Goal: Information Seeking & Learning: Learn about a topic

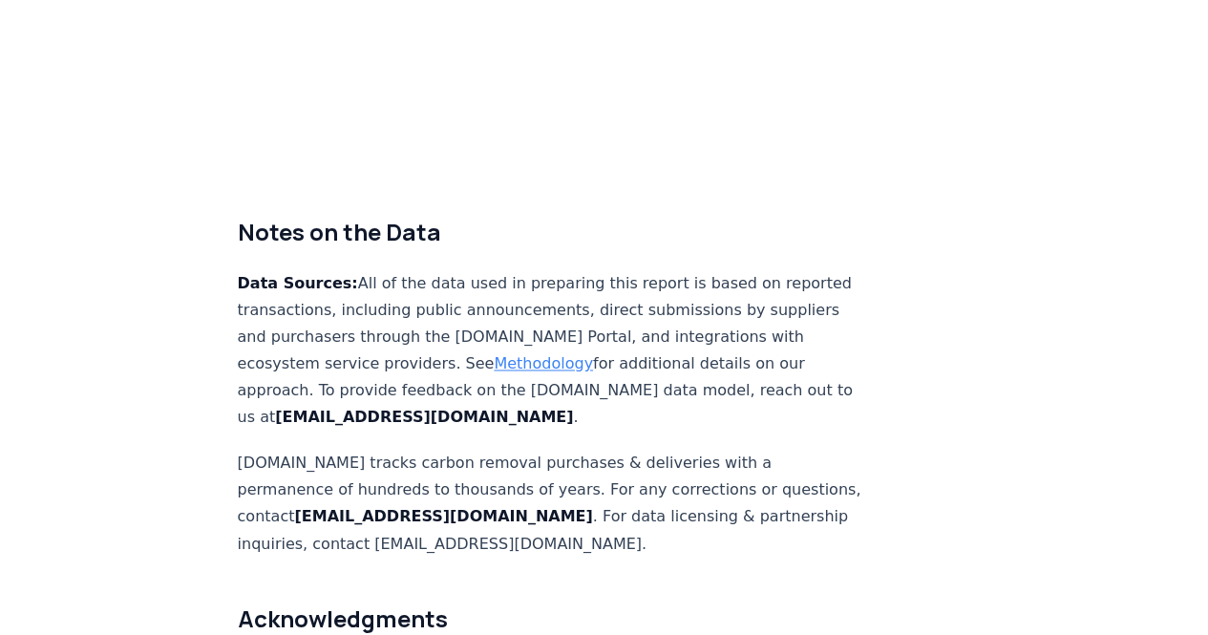
scroll to position [326, 0]
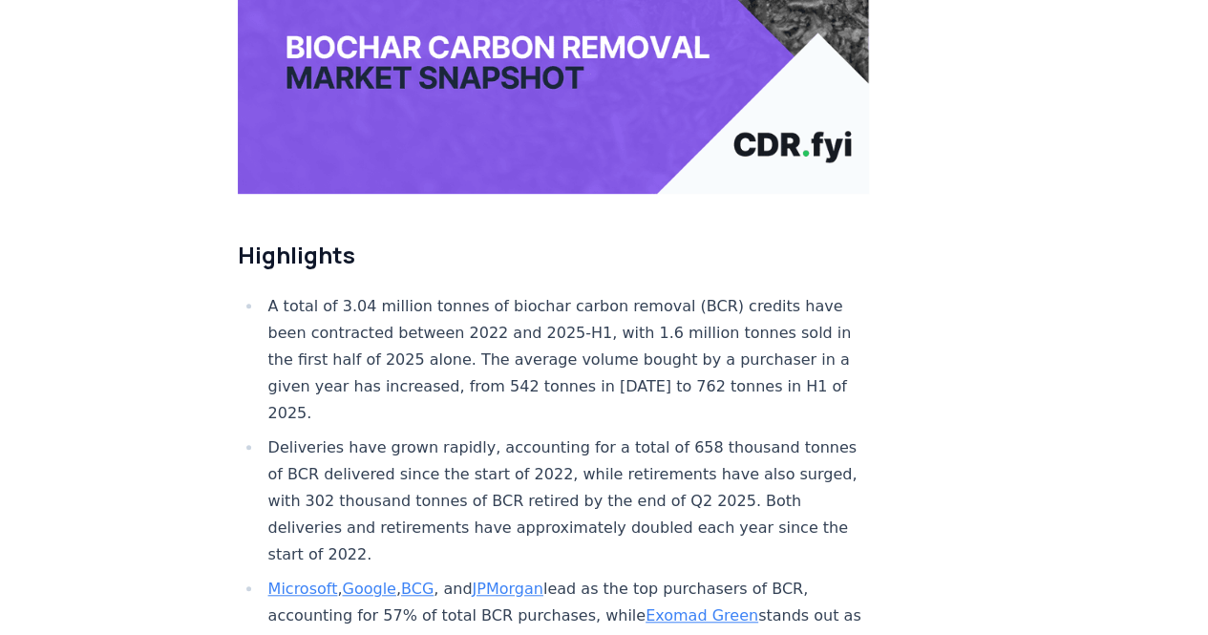
drag, startPoint x: 1212, startPoint y: 46, endPoint x: 1310, endPoint y: 58, distance: 99.1
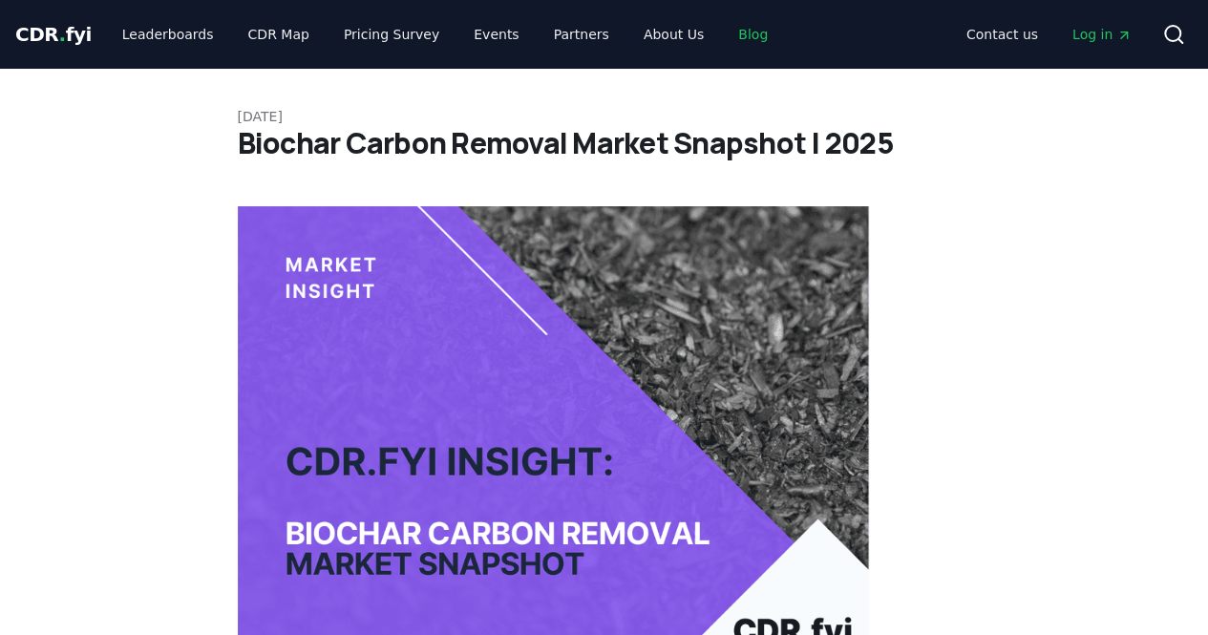
click at [723, 28] on link "Blog" at bounding box center [753, 34] width 60 height 34
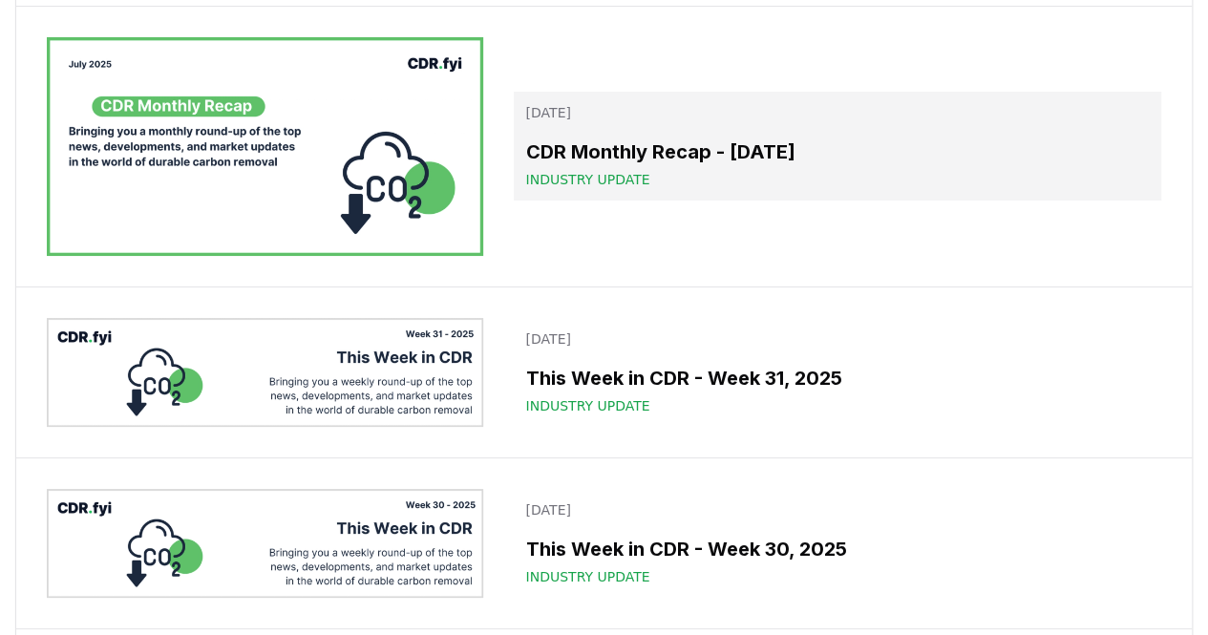
scroll to position [4010, 0]
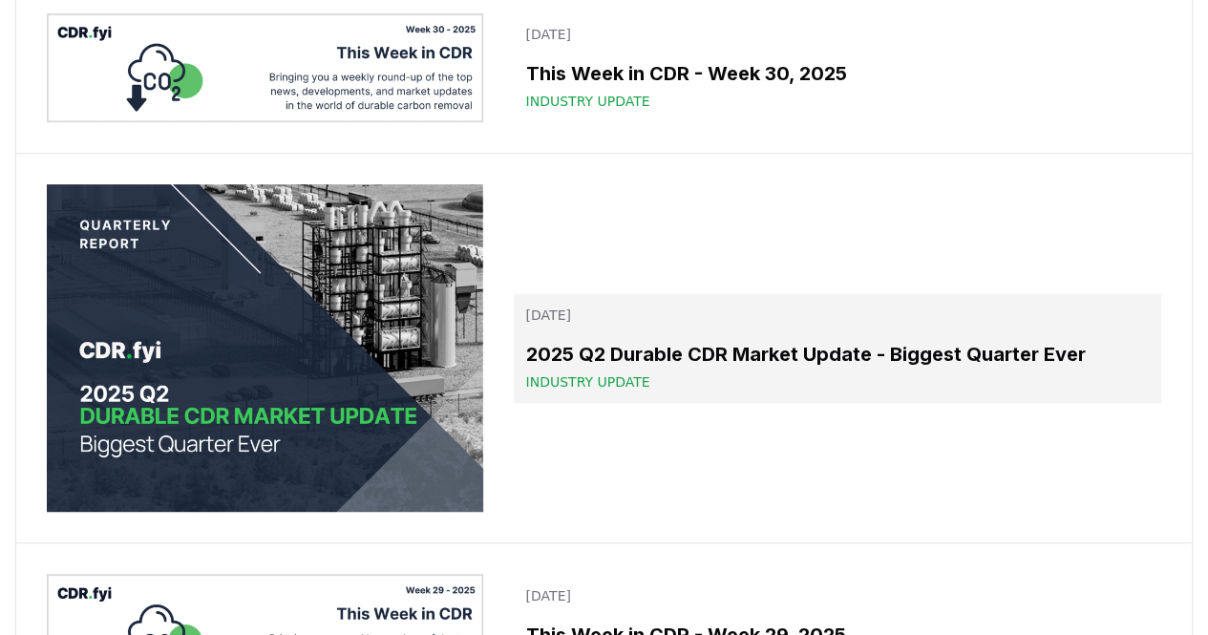
click at [657, 340] on h3 "2025 Q2 Durable CDR Market Update - Biggest Quarter Ever" at bounding box center [837, 354] width 624 height 29
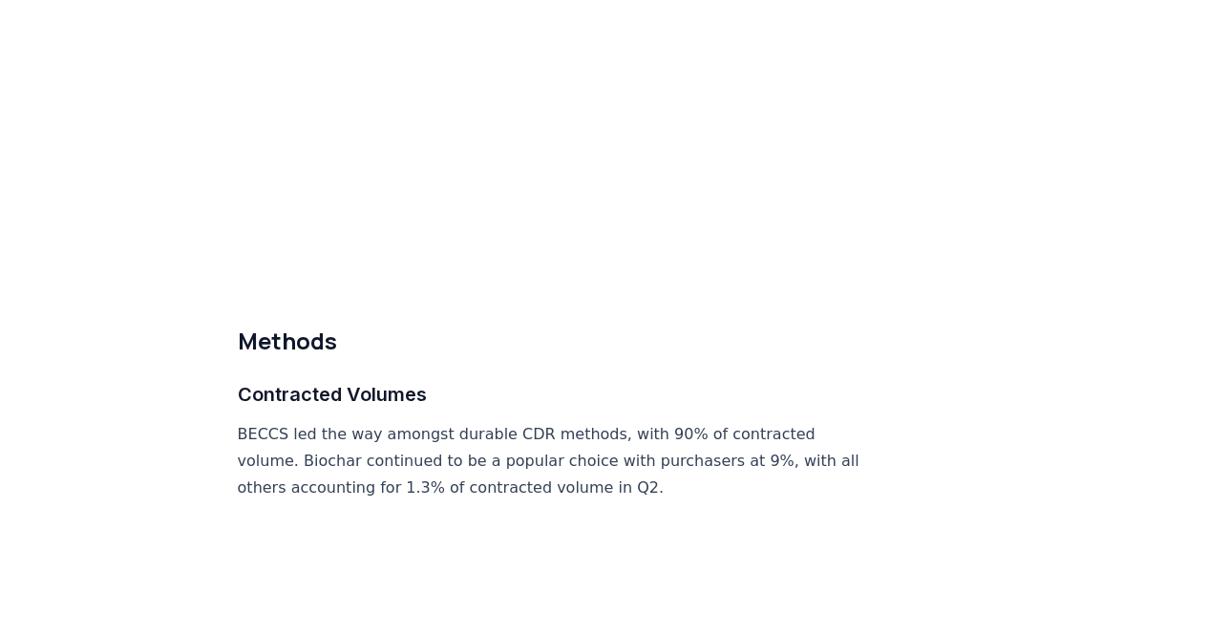
scroll to position [8709, 0]
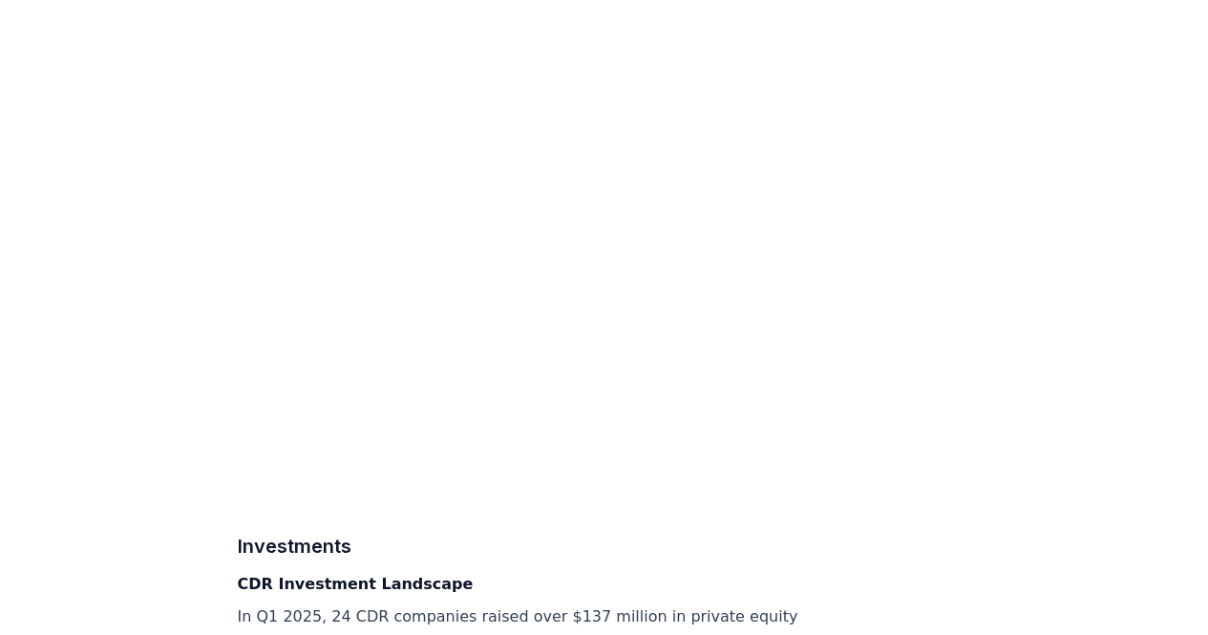
scroll to position [8647, 0]
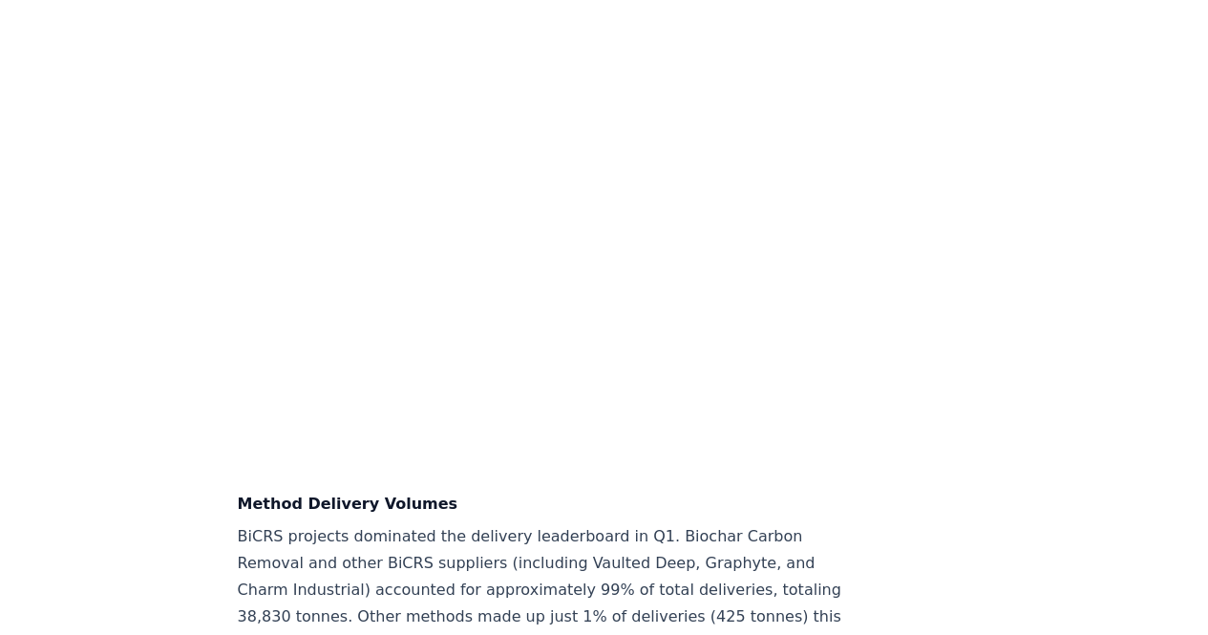
drag, startPoint x: 1216, startPoint y: 41, endPoint x: 1174, endPoint y: 497, distance: 458.3
